Goal: Find contact information: Find contact information

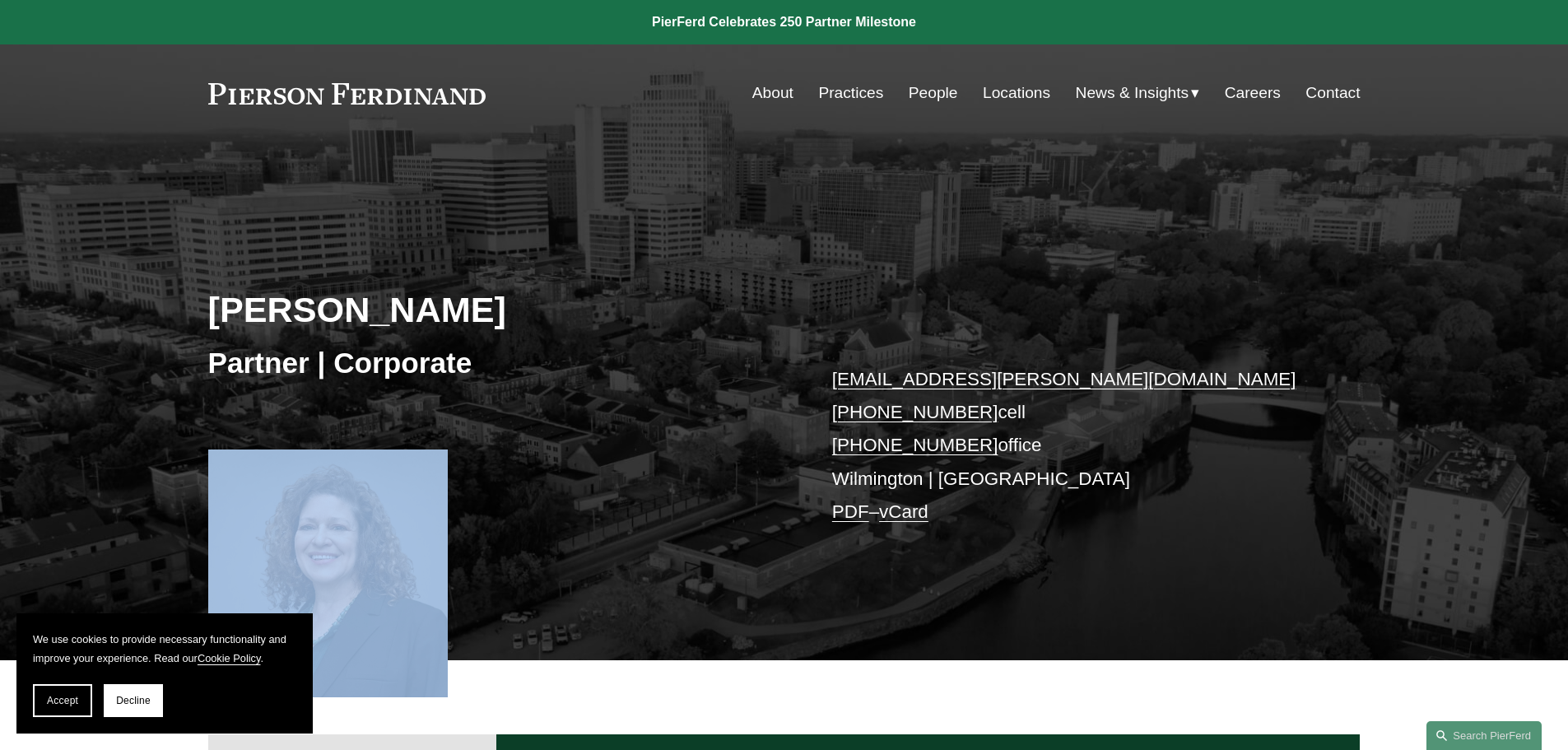
drag, startPoint x: 746, startPoint y: 473, endPoint x: 1019, endPoint y: 518, distance: 276.7
click at [1019, 518] on article "[PERSON_NAME] Partner | Corporate [EMAIL_ADDRESS][PERSON_NAME][DOMAIN_NAME] [PH…" at bounding box center [784, 604] width 1568 height 1208
click at [1019, 518] on p "[EMAIL_ADDRESS][PERSON_NAME][DOMAIN_NAME] [PHONE_NUMBER] cell [PHONE_NUMBER] of…" at bounding box center [1071, 446] width 480 height 166
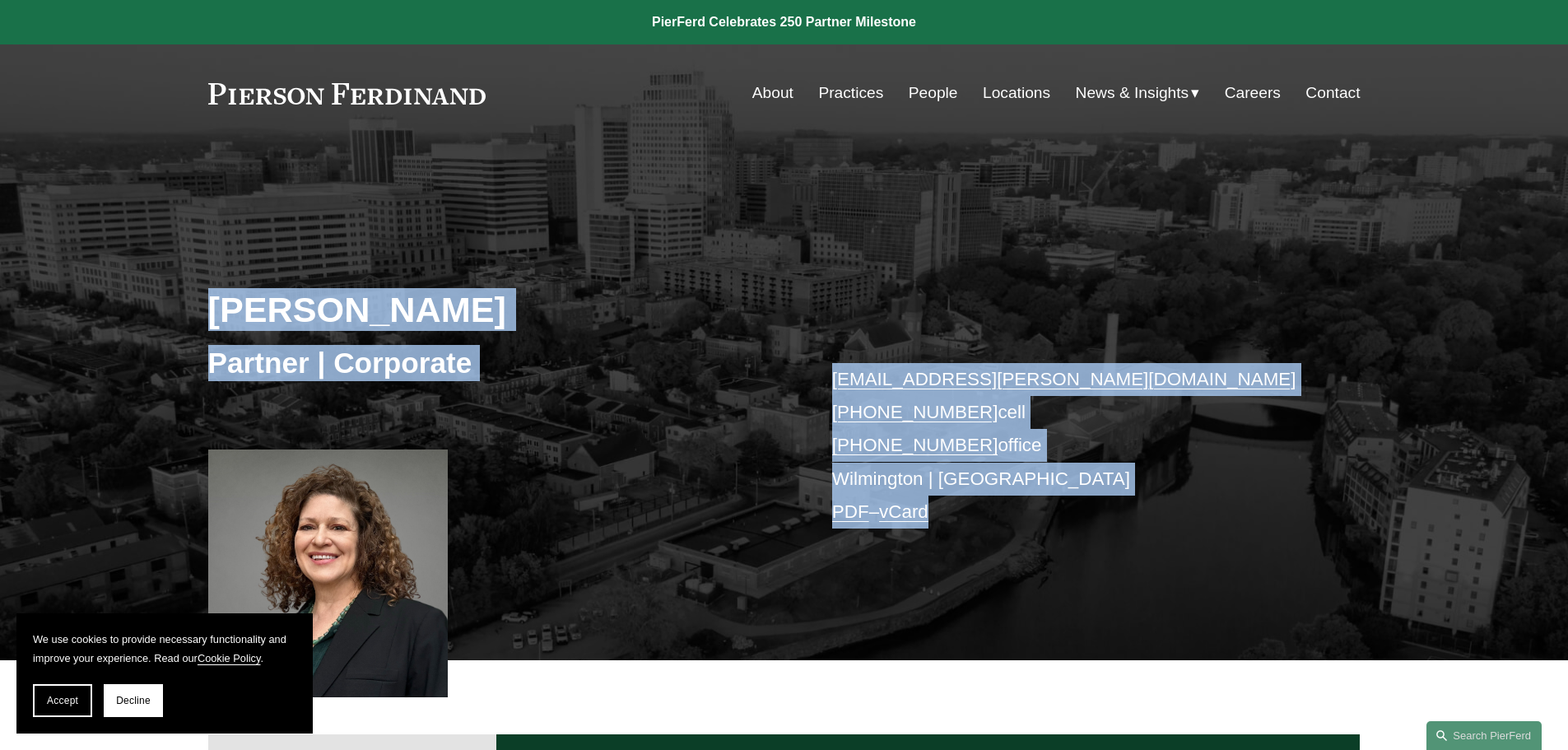
drag, startPoint x: 217, startPoint y: 286, endPoint x: 1109, endPoint y: 582, distance: 939.8
click at [1109, 582] on div "[PERSON_NAME] Partner | Corporate [EMAIL_ADDRESS][PERSON_NAME][DOMAIN_NAME] [PH…" at bounding box center [784, 424] width 1568 height 470
click at [1109, 580] on div "[PERSON_NAME] Partner | Corporate [EMAIL_ADDRESS][PERSON_NAME][DOMAIN_NAME] [PH…" at bounding box center [784, 424] width 1568 height 470
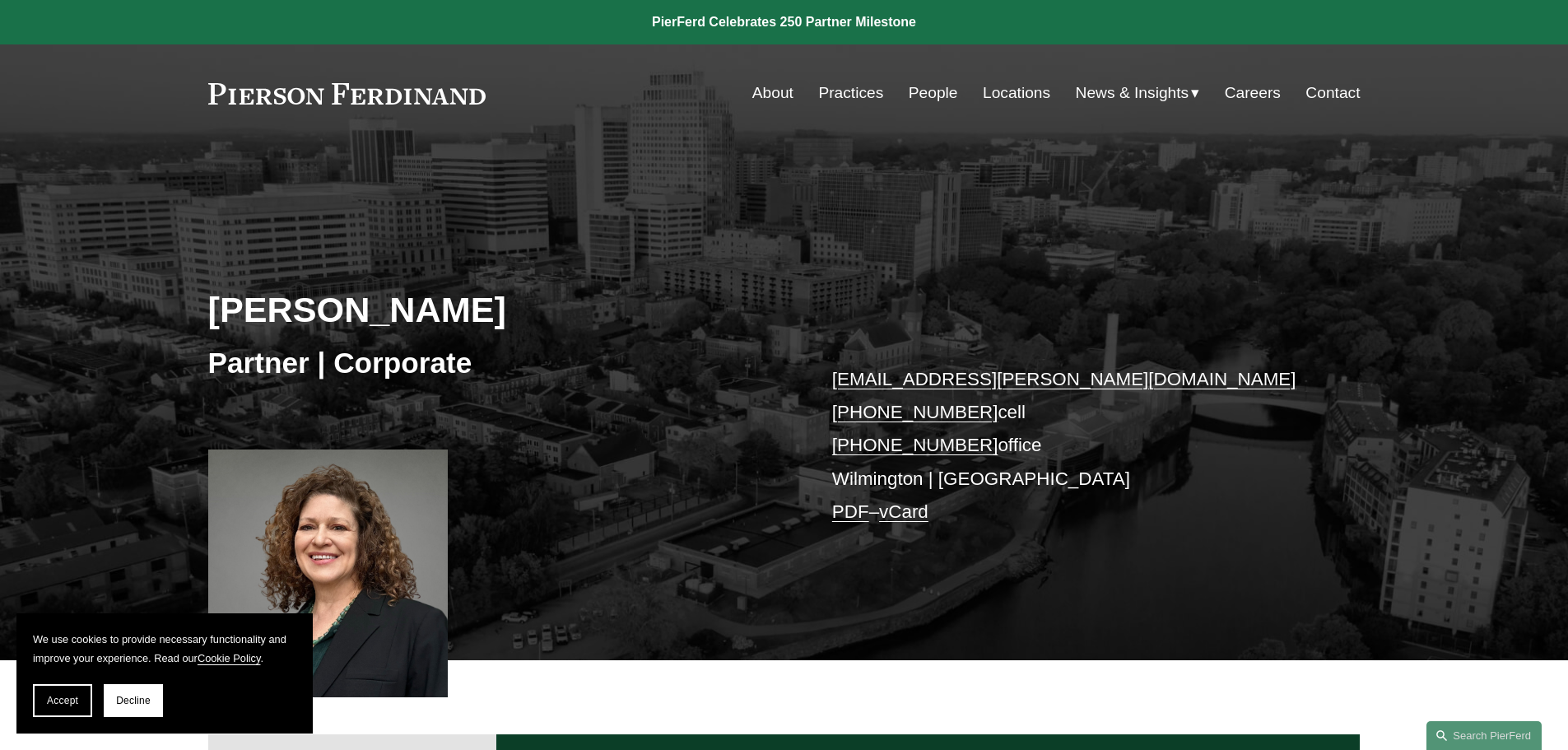
drag, startPoint x: 1109, startPoint y: 580, endPoint x: 1177, endPoint y: 522, distance: 89.4
click at [1177, 522] on div "[PERSON_NAME] Partner | Corporate [EMAIL_ADDRESS][PERSON_NAME][DOMAIN_NAME] [PH…" at bounding box center [784, 424] width 1568 height 470
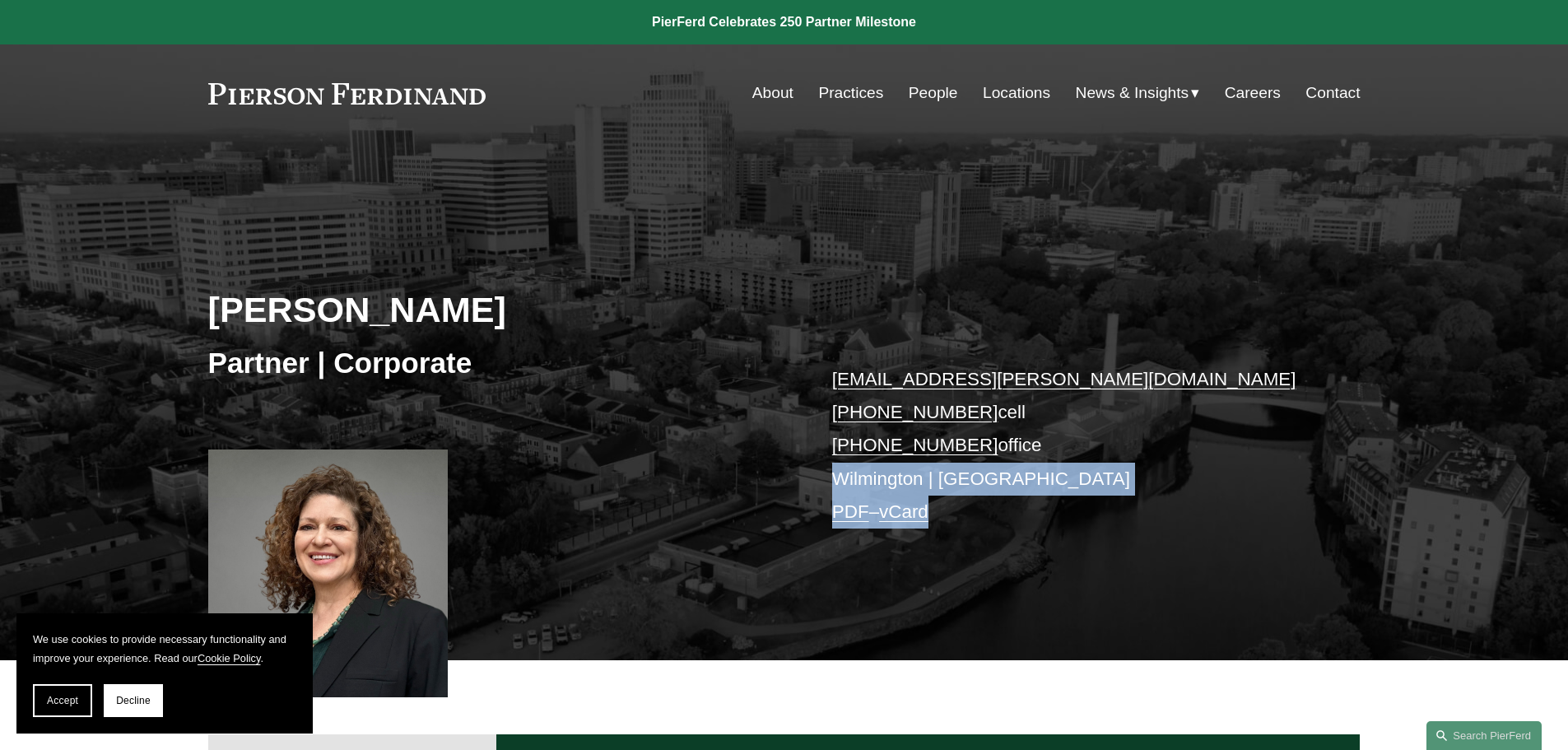
drag, startPoint x: 1121, startPoint y: 491, endPoint x: 1069, endPoint y: 562, distance: 88.0
click at [1069, 562] on div "[PERSON_NAME] Partner | Corporate [EMAIL_ADDRESS][PERSON_NAME][DOMAIN_NAME] [PH…" at bounding box center [784, 424] width 1568 height 470
